Goal: Communication & Community: Answer question/provide support

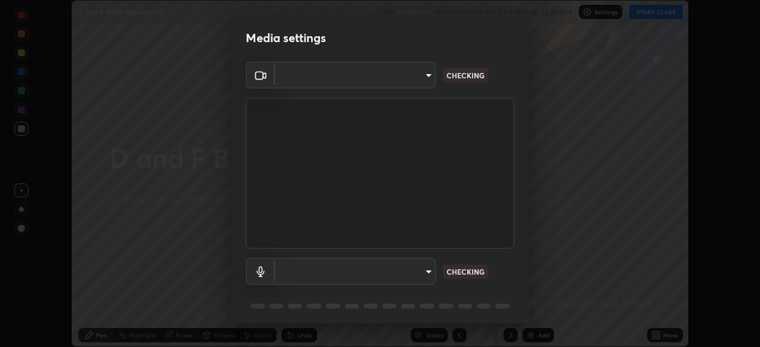
scroll to position [347, 760]
type input "cf4cade584ede8fb560bca5df173c6e0c2fab346f0fe5c0e134d57ffae5dbcad"
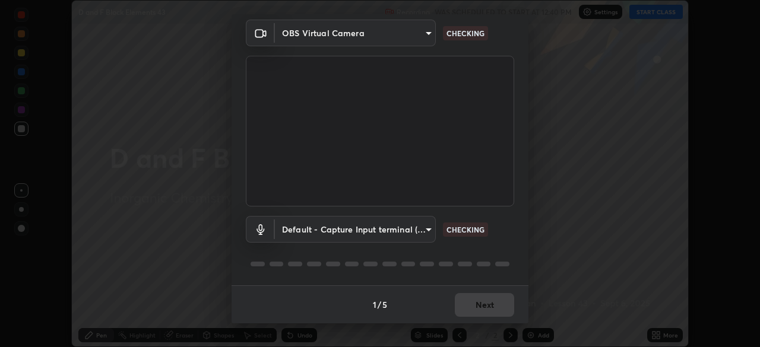
click at [393, 229] on body "Erase all D and F Block Elements 43 Recording WAS SCHEDULED TO START AT 12:40 P…" at bounding box center [380, 173] width 760 height 347
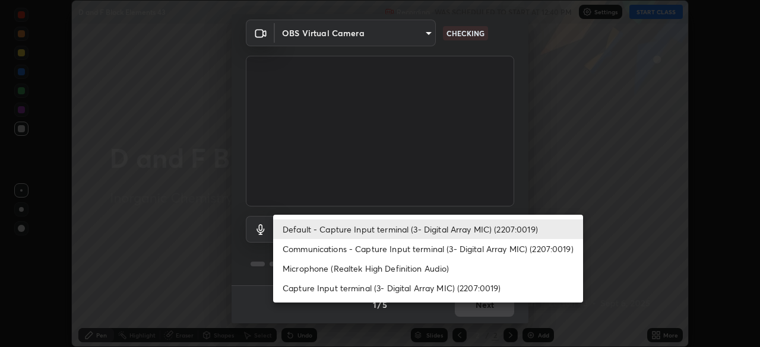
click at [346, 251] on li "Communications - Capture Input terminal (3- Digital Array MIC) (2207:0019)" at bounding box center [428, 249] width 310 height 20
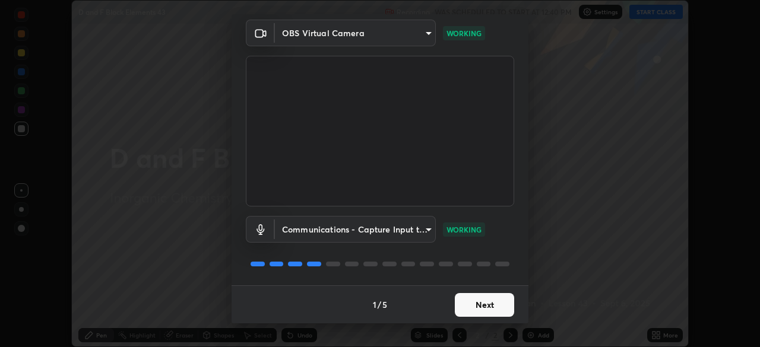
click at [303, 230] on body "Erase all D and F Block Elements 43 Recording WAS SCHEDULED TO START AT 12:40 P…" at bounding box center [380, 173] width 760 height 347
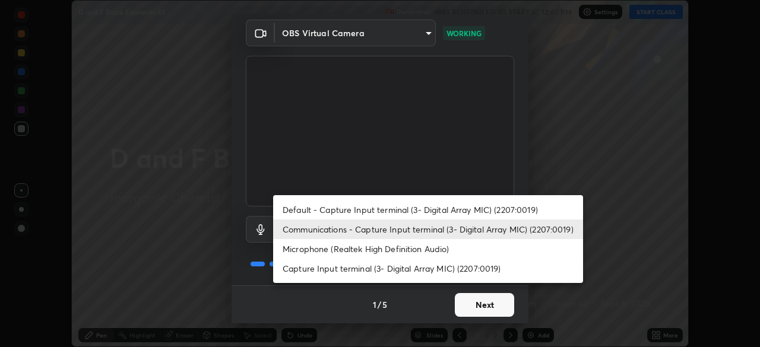
click at [308, 248] on li "Microphone (Realtek High Definition Audio)" at bounding box center [428, 249] width 310 height 20
type input "2c7ce03bf44361b7ba6d686ec062d0a68e8820996cf89e2862210030541b57e2"
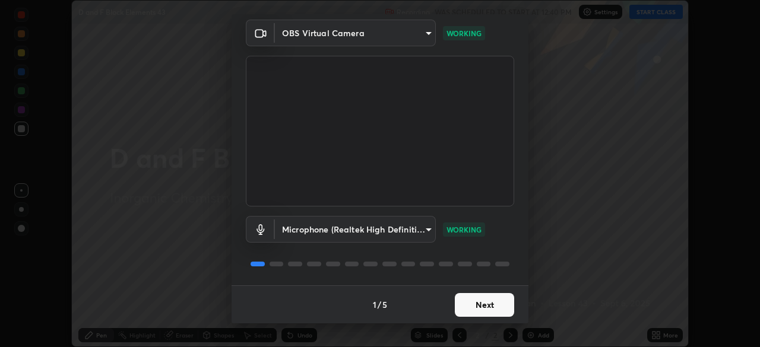
click at [467, 311] on button "Next" at bounding box center [484, 305] width 59 height 24
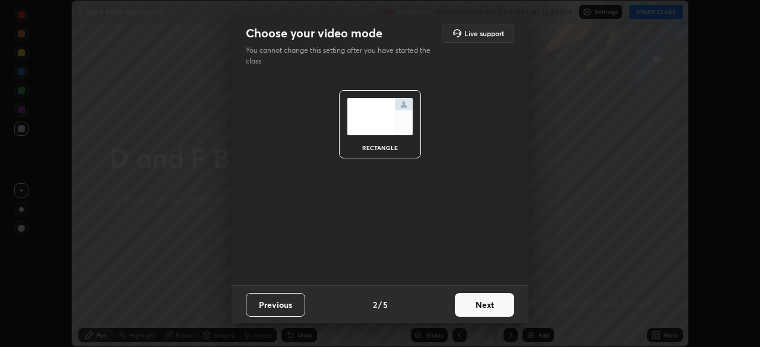
scroll to position [0, 0]
click at [471, 309] on button "Next" at bounding box center [484, 305] width 59 height 24
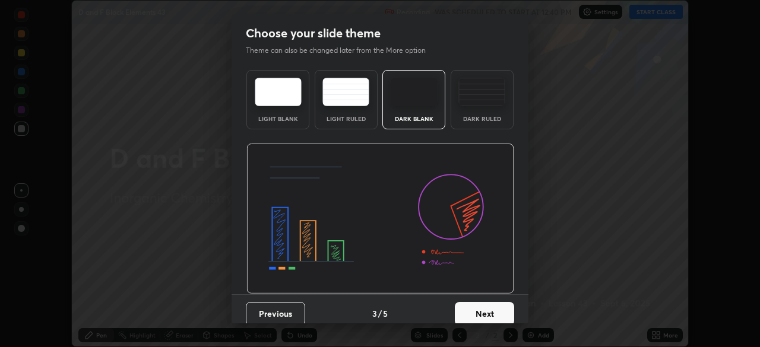
click at [477, 308] on button "Next" at bounding box center [484, 314] width 59 height 24
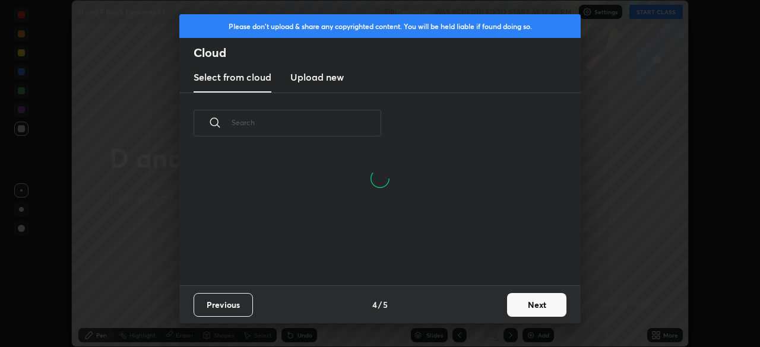
click at [511, 305] on button "Next" at bounding box center [536, 305] width 59 height 24
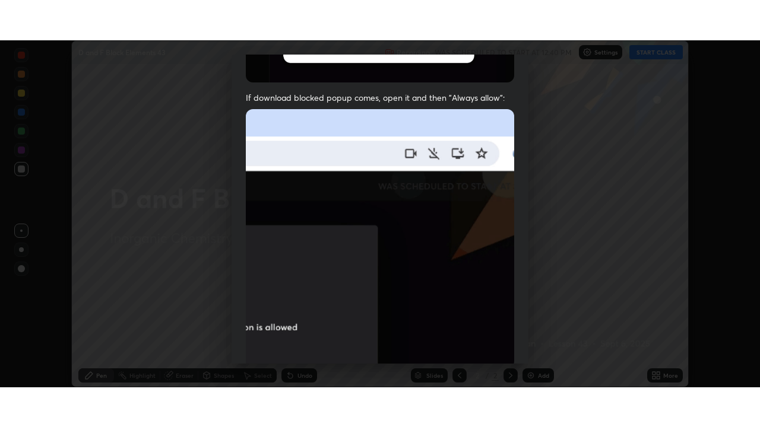
scroll to position [284, 0]
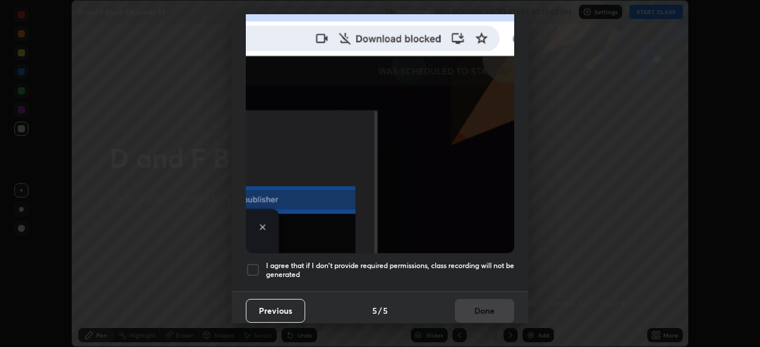
click at [255, 265] on div at bounding box center [253, 270] width 14 height 14
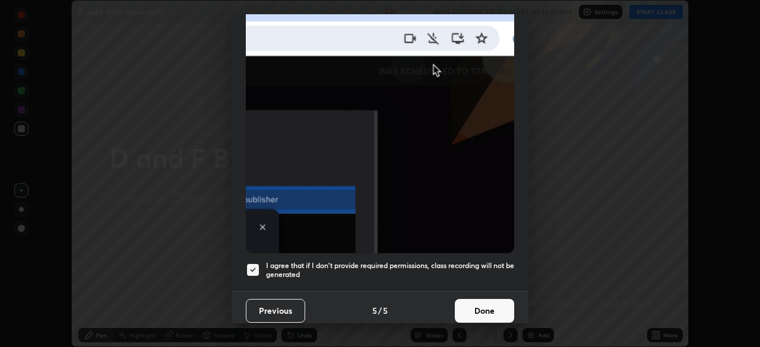
click at [480, 305] on button "Done" at bounding box center [484, 311] width 59 height 24
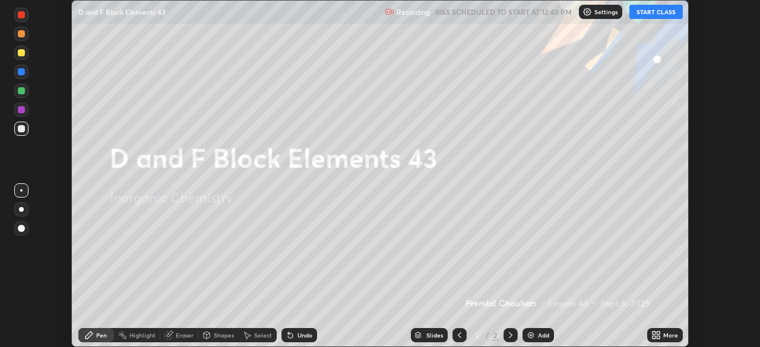
click at [644, 15] on button "START CLASS" at bounding box center [655, 12] width 53 height 14
click at [662, 337] on div "More" at bounding box center [665, 335] width 36 height 14
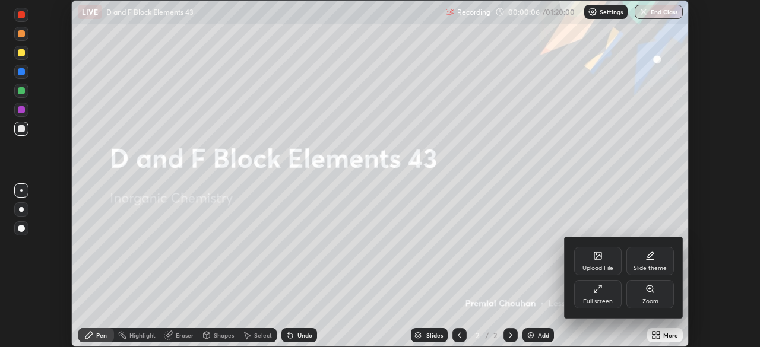
click at [606, 299] on div "Full screen" at bounding box center [598, 302] width 30 height 6
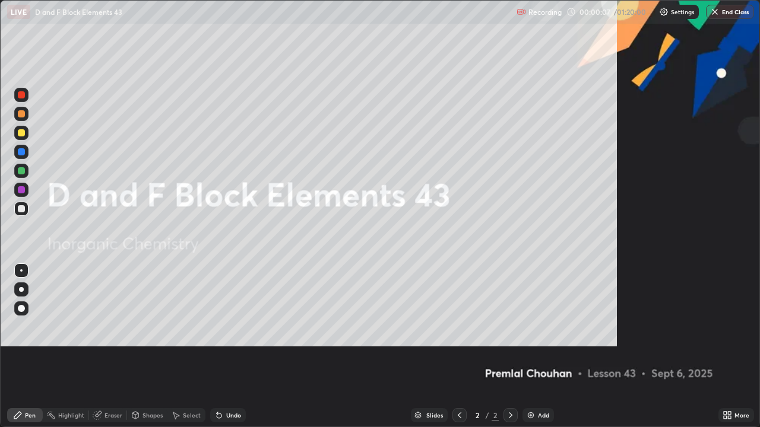
scroll to position [427, 760]
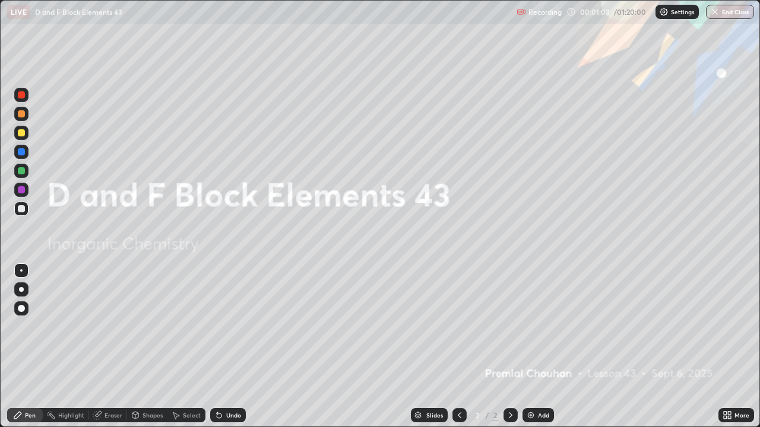
click at [530, 347] on img at bounding box center [530, 415] width 9 height 9
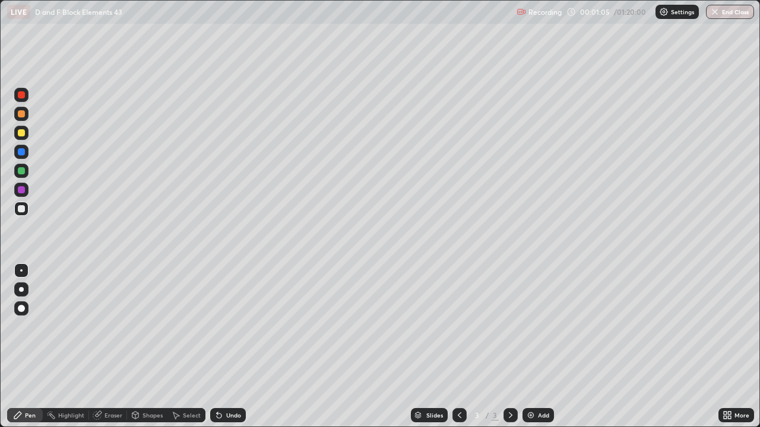
click at [21, 134] on div at bounding box center [21, 132] width 7 height 7
click at [109, 347] on div "Eraser" at bounding box center [113, 416] width 18 height 6
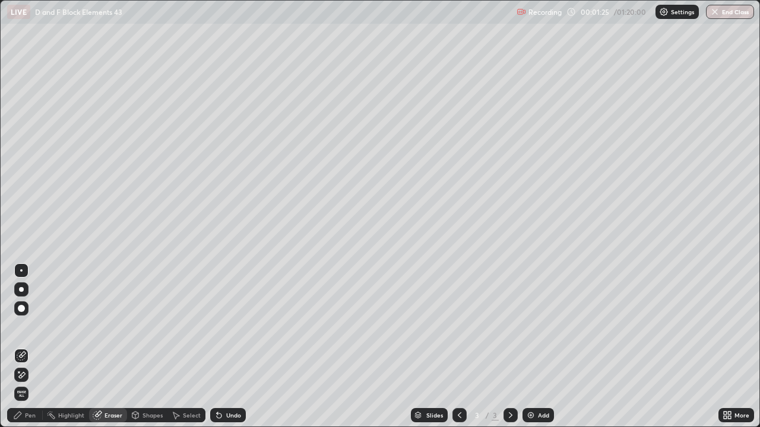
click at [31, 347] on div "Pen" at bounding box center [30, 416] width 11 height 6
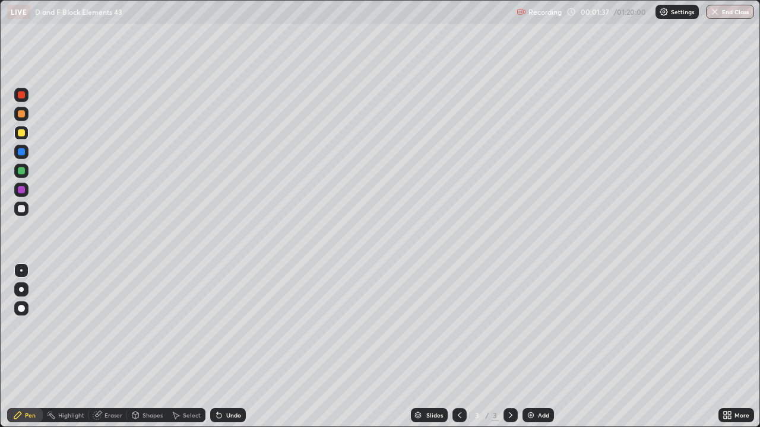
click at [106, 347] on div "Eraser" at bounding box center [113, 416] width 18 height 6
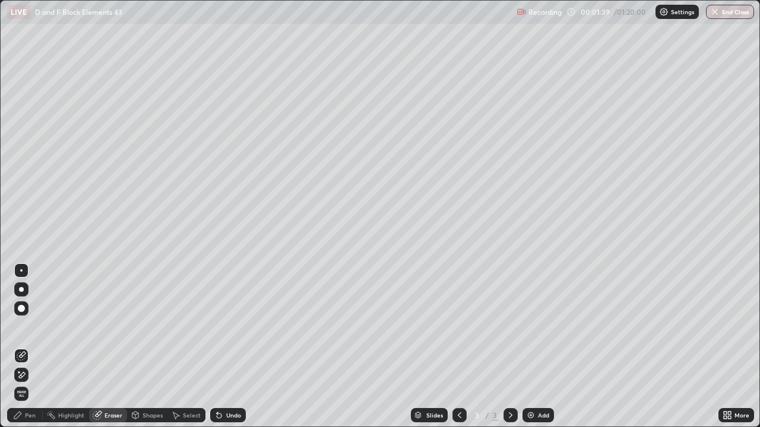
click at [21, 347] on icon at bounding box center [17, 415] width 9 height 9
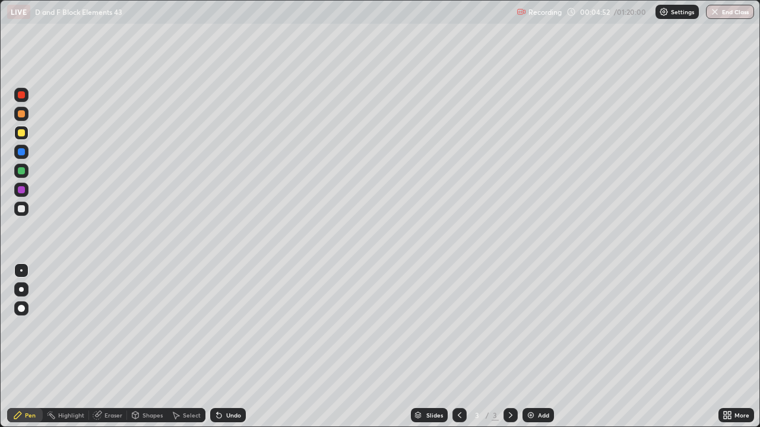
click at [528, 347] on img at bounding box center [530, 415] width 9 height 9
click at [21, 118] on div at bounding box center [21, 114] width 14 height 14
click at [23, 115] on div at bounding box center [21, 113] width 7 height 7
click at [23, 134] on div at bounding box center [21, 132] width 7 height 7
click at [21, 135] on div at bounding box center [21, 132] width 7 height 7
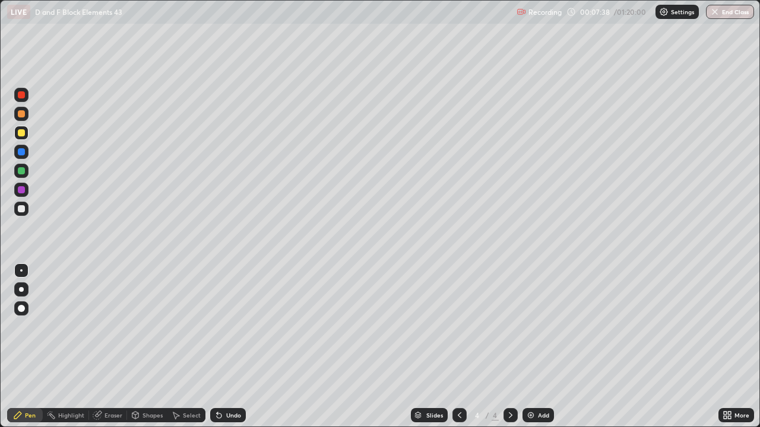
click at [149, 347] on div "Shapes" at bounding box center [152, 416] width 20 height 6
click at [109, 347] on div "Eraser" at bounding box center [113, 416] width 18 height 6
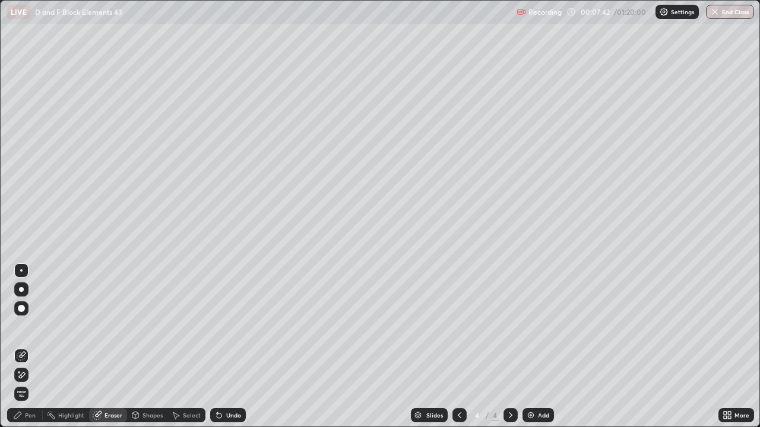
click at [31, 347] on div "Pen" at bounding box center [30, 416] width 11 height 6
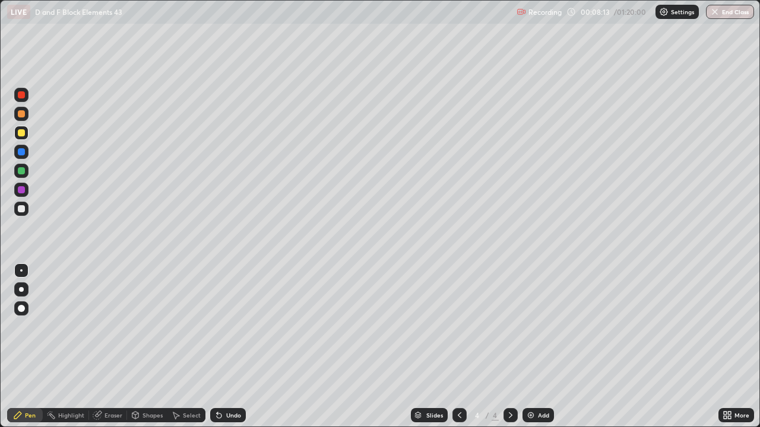
click at [21, 209] on div at bounding box center [21, 208] width 7 height 7
click at [21, 212] on div at bounding box center [21, 208] width 7 height 7
click at [20, 170] on div at bounding box center [21, 170] width 7 height 7
click at [20, 172] on div at bounding box center [21, 170] width 7 height 7
click at [22, 135] on div at bounding box center [21, 132] width 7 height 7
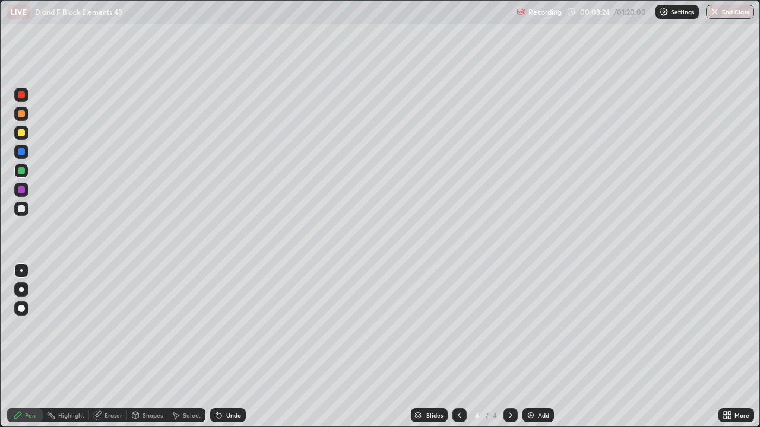
click at [22, 133] on div at bounding box center [21, 132] width 7 height 7
click at [19, 210] on div at bounding box center [21, 208] width 7 height 7
click at [20, 113] on div at bounding box center [21, 113] width 7 height 7
click at [20, 114] on div at bounding box center [21, 113] width 7 height 7
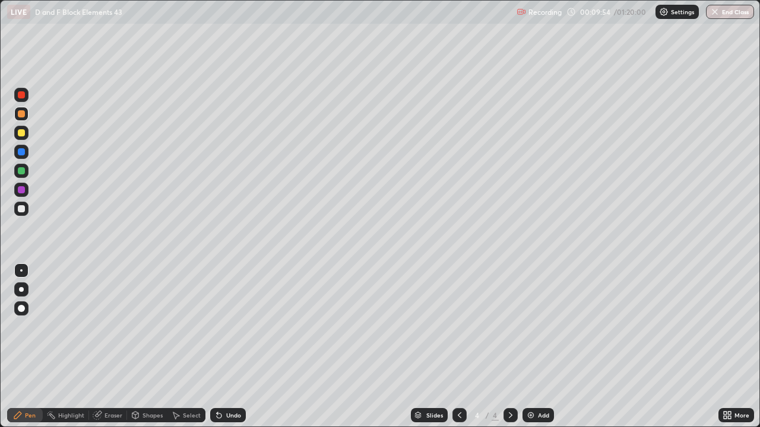
click at [458, 347] on icon at bounding box center [459, 415] width 9 height 9
click at [511, 347] on icon at bounding box center [510, 415] width 9 height 9
click at [19, 167] on div at bounding box center [21, 170] width 7 height 7
click at [113, 347] on div "Eraser" at bounding box center [113, 416] width 18 height 6
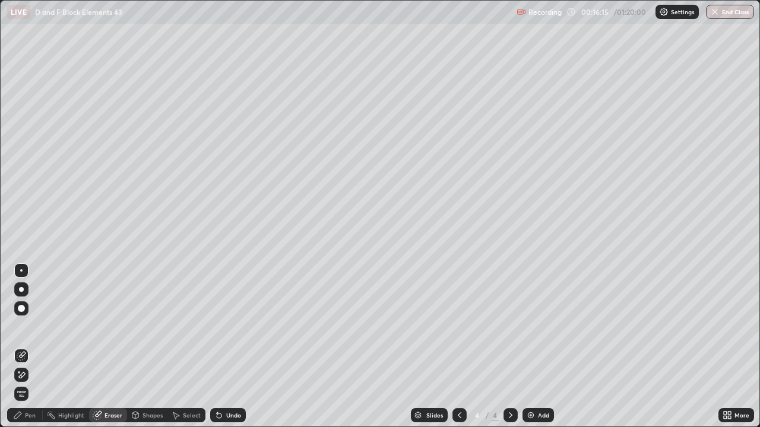
click at [34, 347] on div "Pen" at bounding box center [30, 416] width 11 height 6
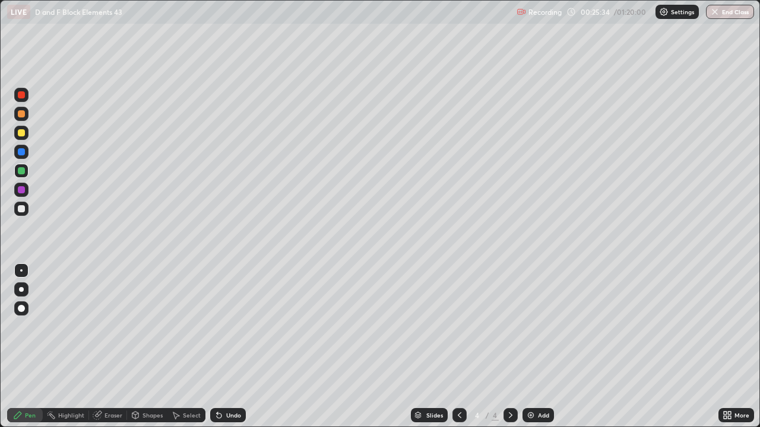
click at [531, 347] on img at bounding box center [530, 415] width 9 height 9
click at [458, 347] on icon at bounding box center [459, 415] width 9 height 9
click at [508, 347] on icon at bounding box center [510, 415] width 9 height 9
click at [458, 347] on icon at bounding box center [459, 415] width 9 height 9
click at [147, 347] on div "Shapes" at bounding box center [147, 415] width 40 height 14
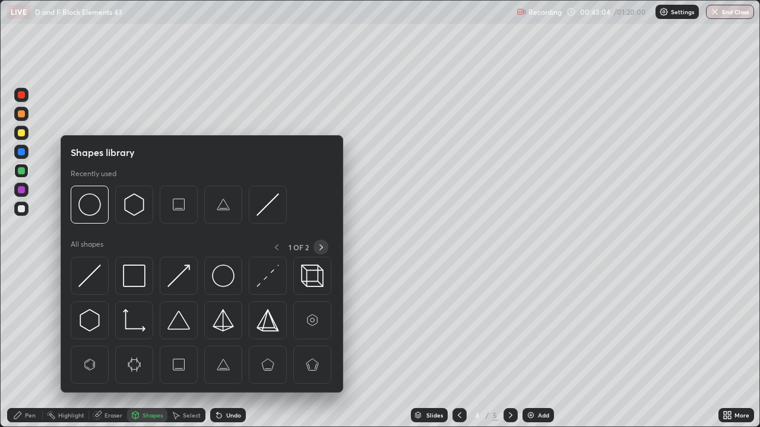
click at [320, 249] on icon at bounding box center [320, 247] width 9 height 9
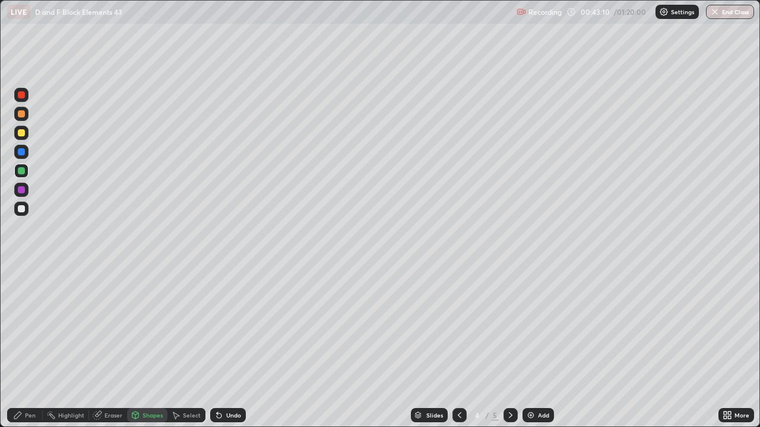
click at [37, 347] on div "Pen" at bounding box center [25, 415] width 36 height 14
